Goal: Information Seeking & Learning: Learn about a topic

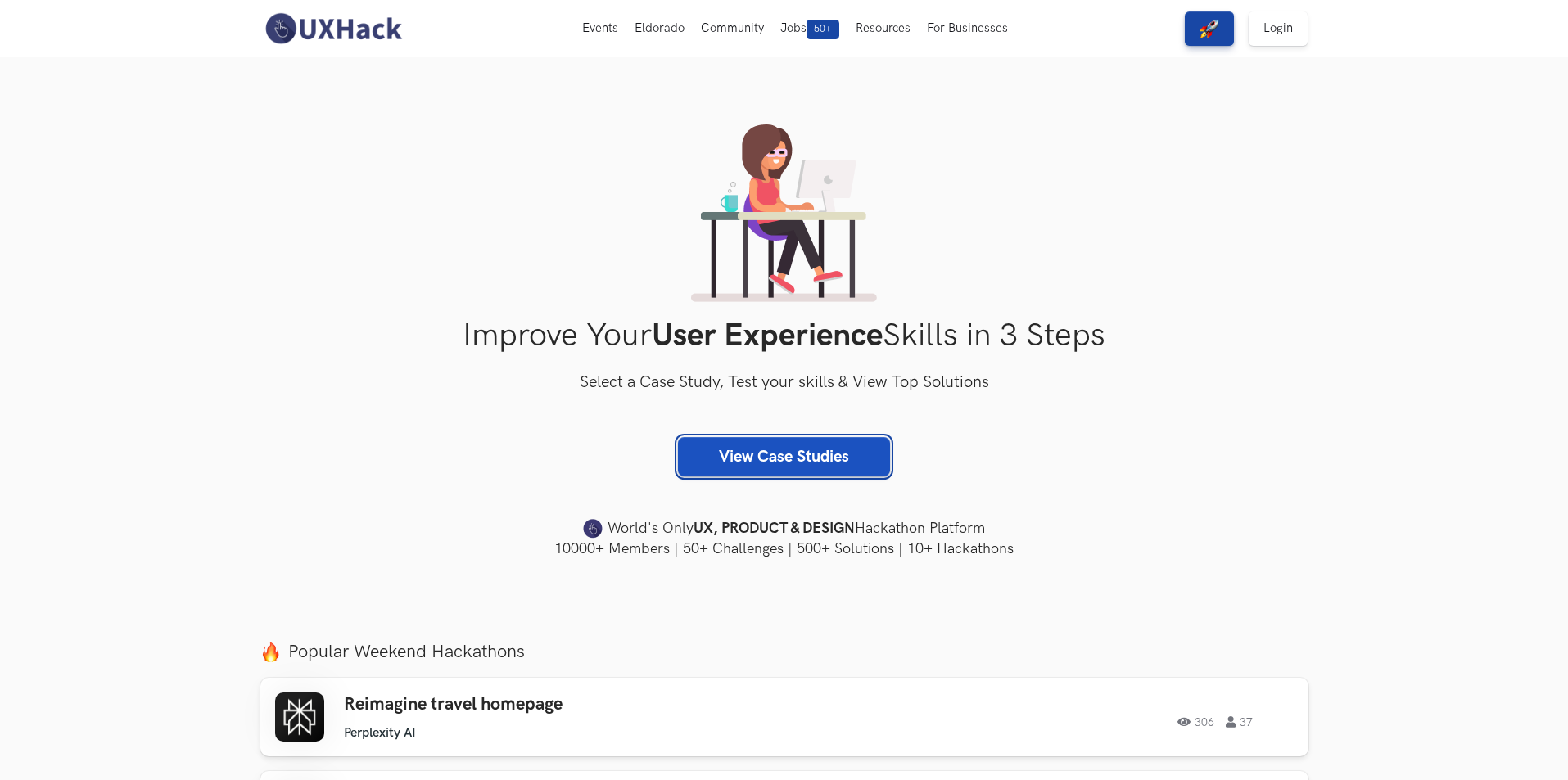
click at [807, 453] on link "View Case Studies" at bounding box center [784, 456] width 212 height 40
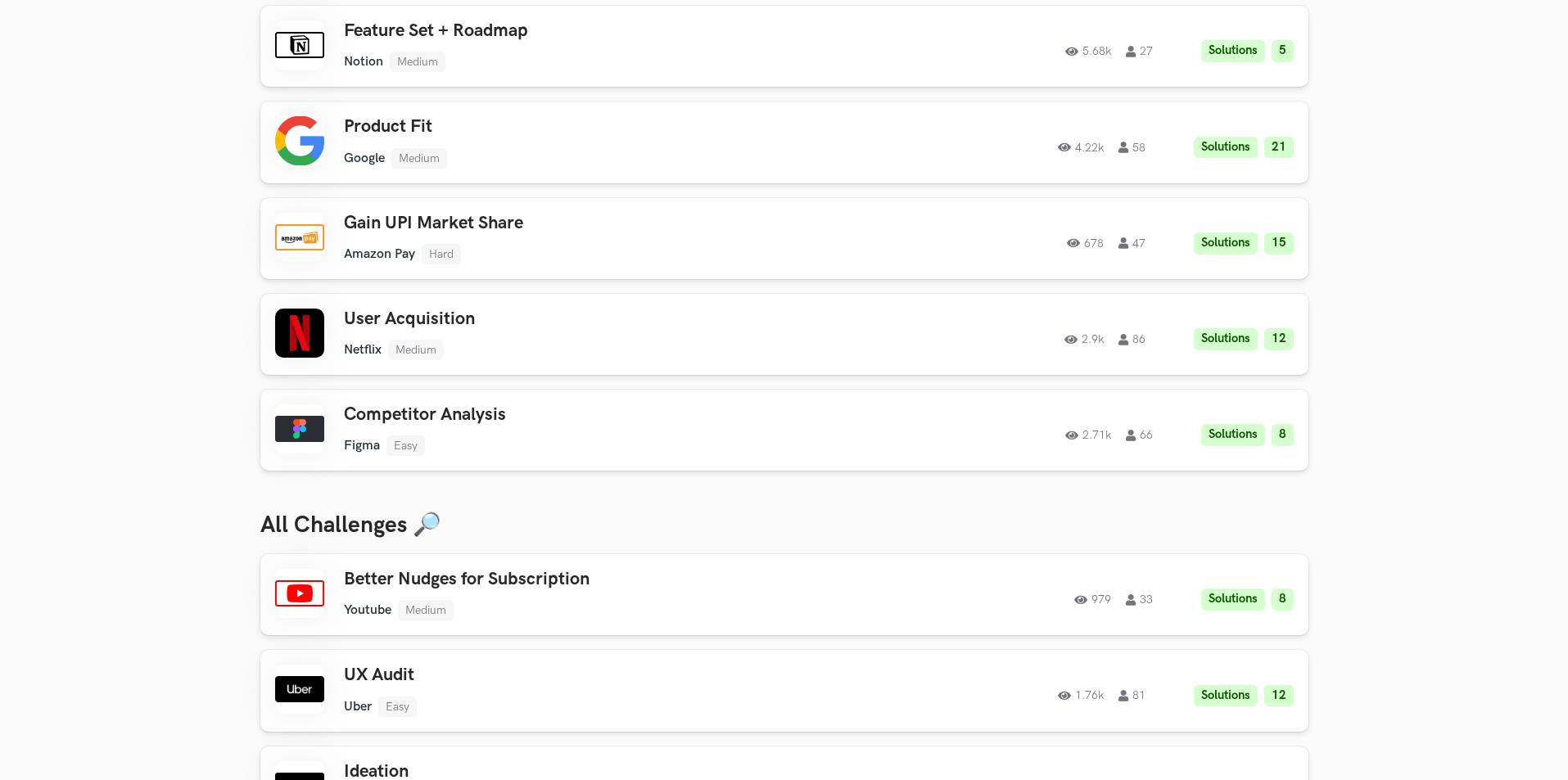
scroll to position [164, 0]
click at [596, 373] on link "User Acquisition Netflix Medium Netflix Medium Solutions 12 2.9k 86 2.9k 86 Sol…" at bounding box center [784, 332] width 1048 height 81
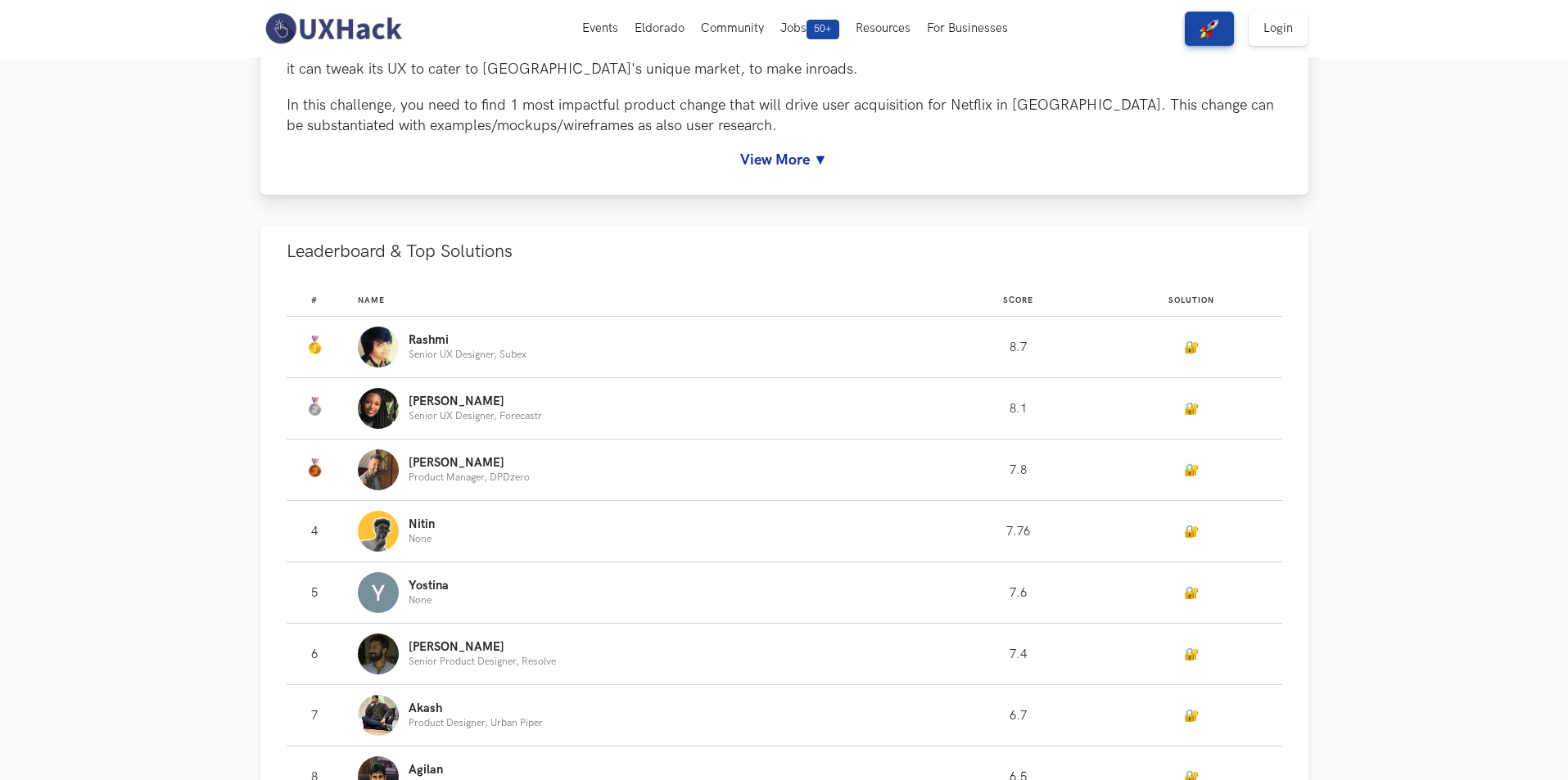
scroll to position [573, 0]
